Goal: Transaction & Acquisition: Download file/media

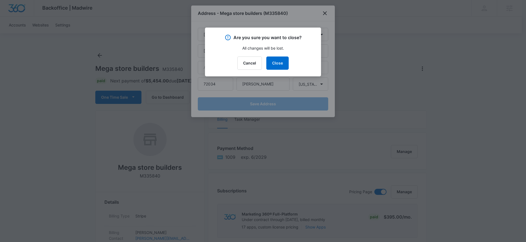
select select "US"
select select "AR"
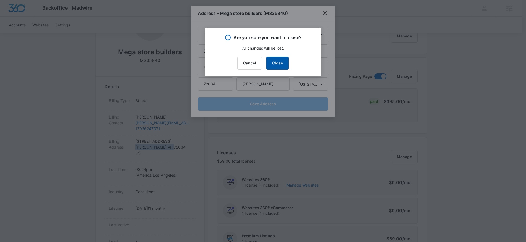
drag, startPoint x: 277, startPoint y: 65, endPoint x: 272, endPoint y: 60, distance: 6.4
click at [277, 65] on button "Close" at bounding box center [277, 63] width 22 height 13
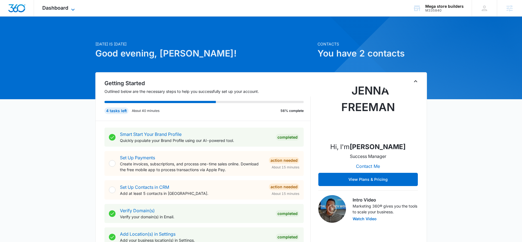
click at [49, 9] on span "Dashboard" at bounding box center [55, 8] width 26 height 6
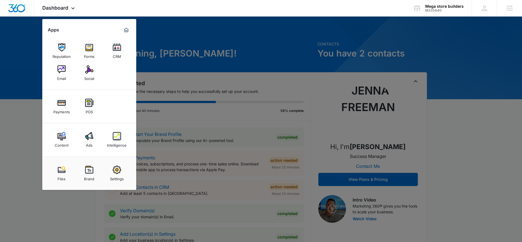
click at [89, 167] on img at bounding box center [89, 170] width 8 height 8
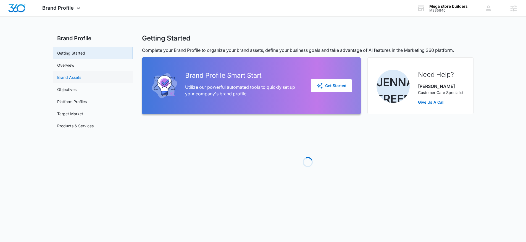
click at [58, 76] on link "Brand Assets" at bounding box center [69, 78] width 24 height 6
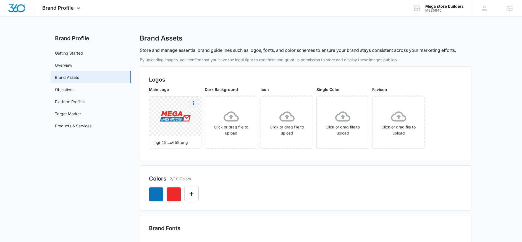
click at [192, 104] on icon "More" at bounding box center [193, 103] width 7 height 7
click at [205, 120] on div "Download" at bounding box center [205, 119] width 18 height 4
